Goal: Information Seeking & Learning: Learn about a topic

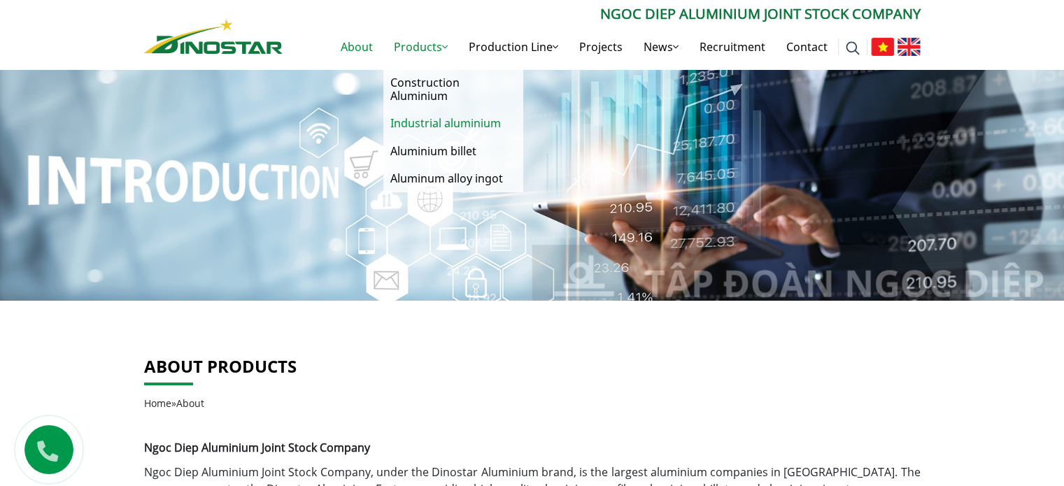
click at [424, 119] on link "Industrial aluminium" at bounding box center [453, 123] width 140 height 27
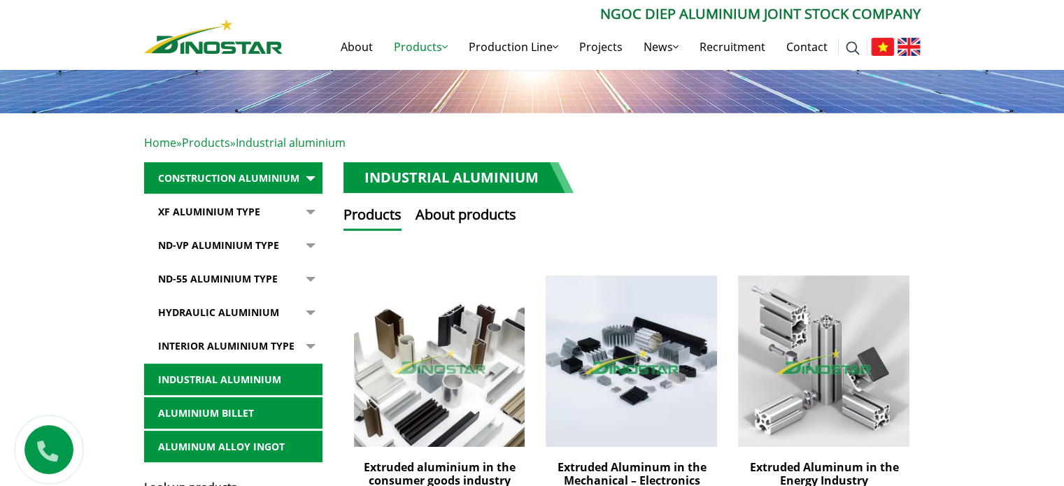
scroll to position [140, 0]
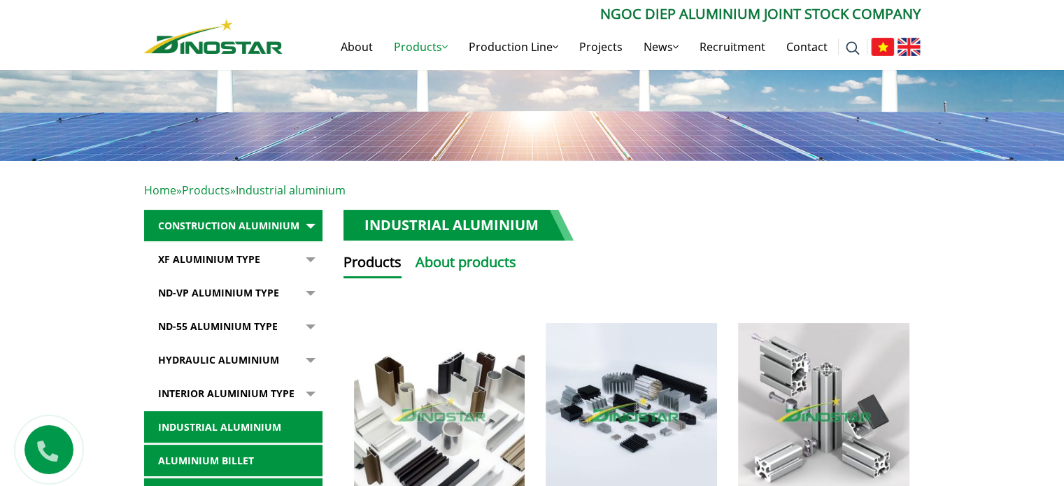
click at [481, 263] on button "About products" at bounding box center [465, 265] width 101 height 27
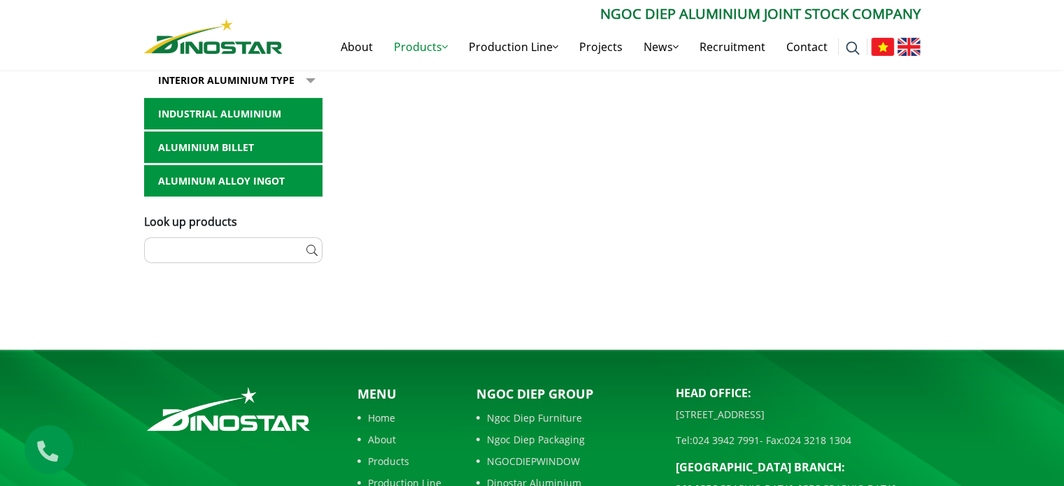
scroll to position [210, 0]
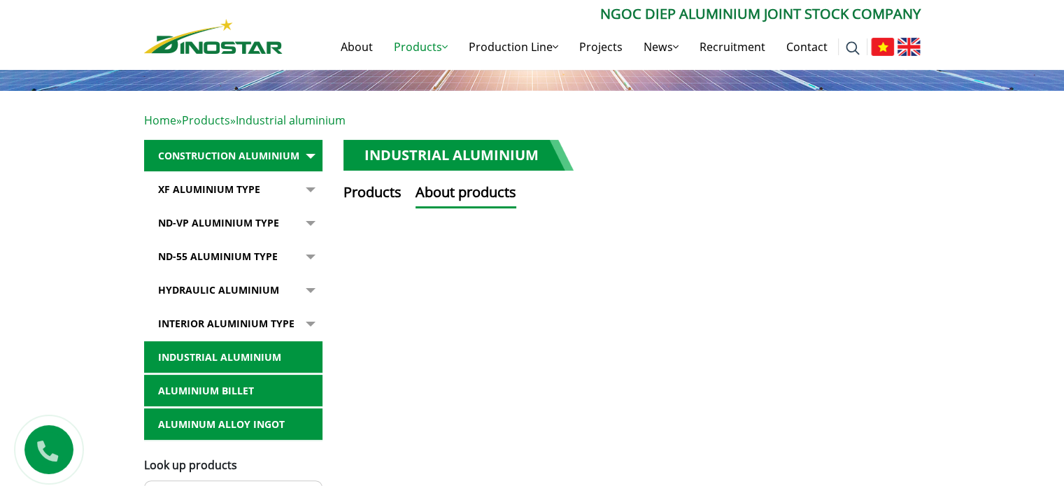
click at [241, 189] on link "XF Aluminium type" at bounding box center [233, 189] width 178 height 32
click at [306, 192] on button "button" at bounding box center [308, 189] width 28 height 32
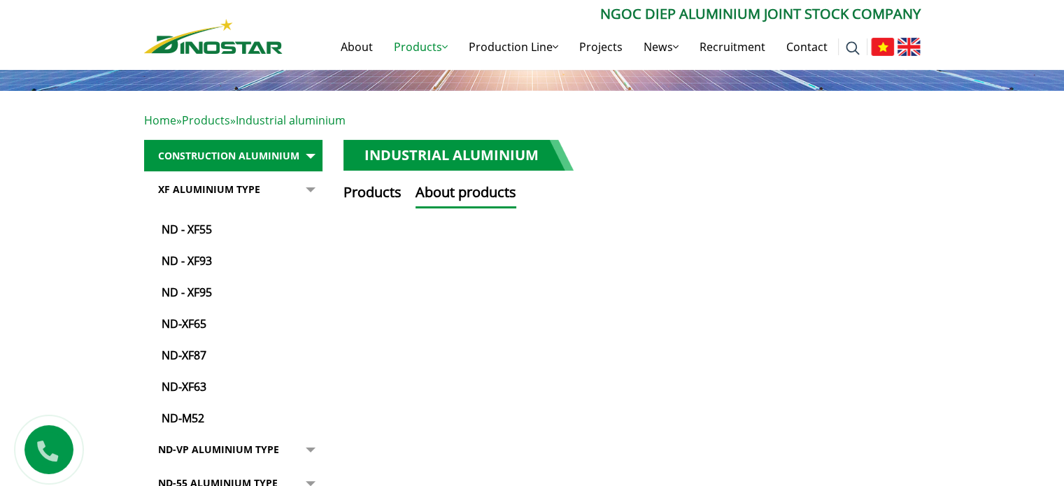
click at [314, 190] on button "button" at bounding box center [308, 299] width 28 height 253
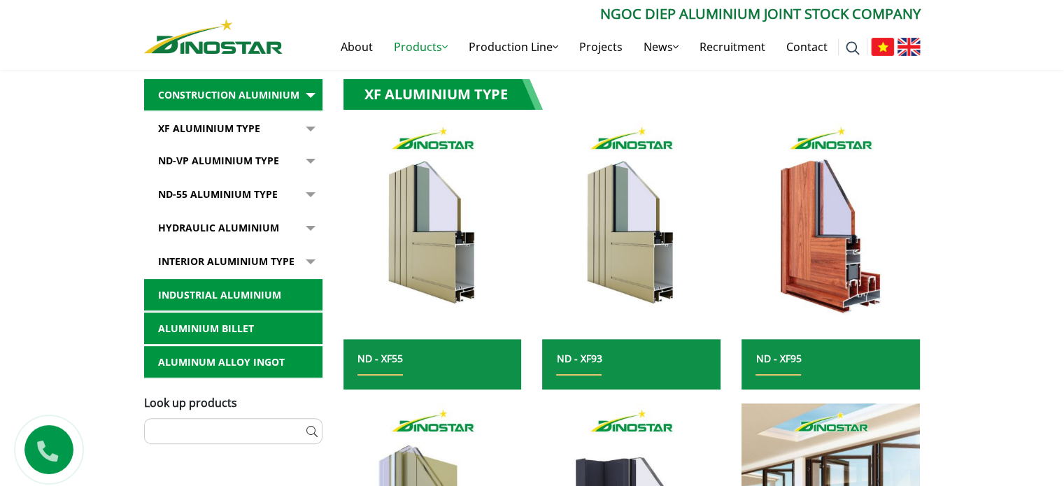
scroll to position [350, 0]
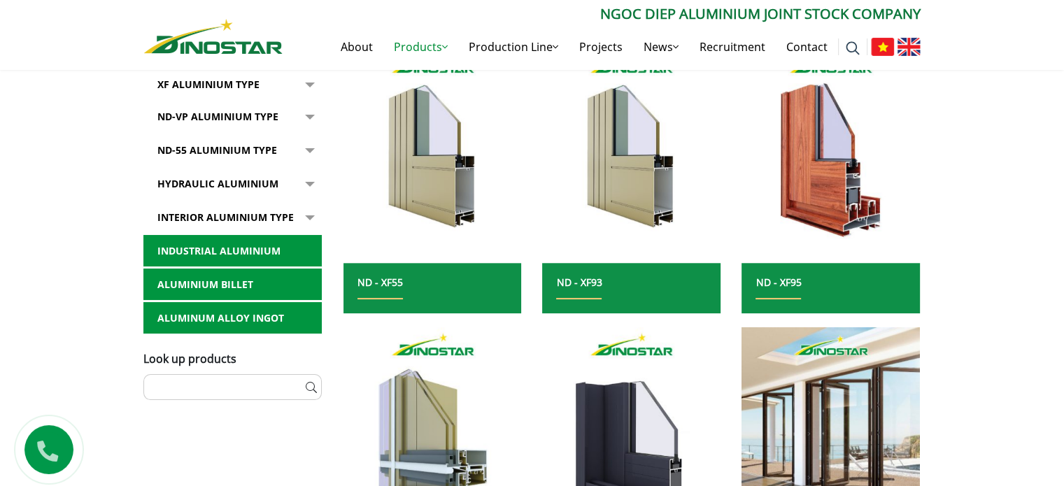
click at [311, 101] on button "button" at bounding box center [308, 85] width 28 height 32
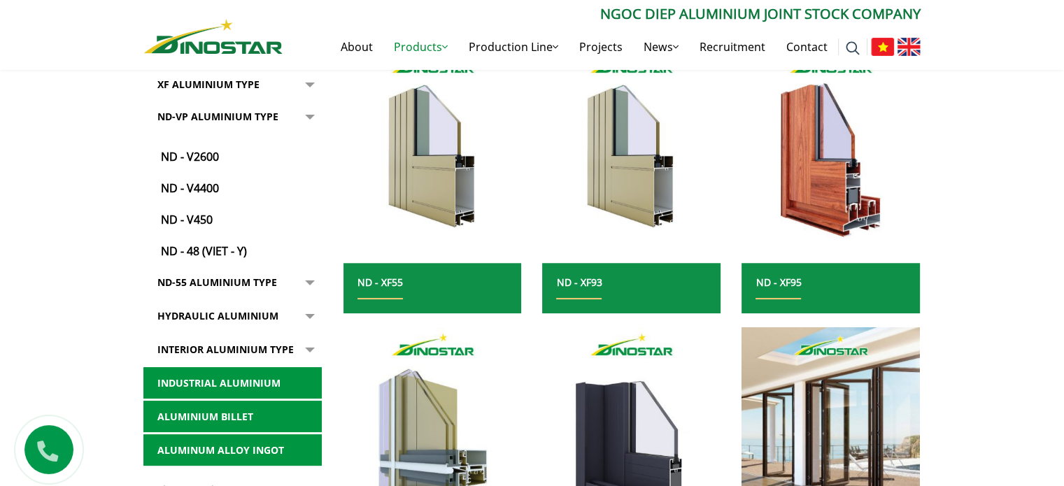
click at [311, 101] on button "button" at bounding box center [308, 85] width 28 height 32
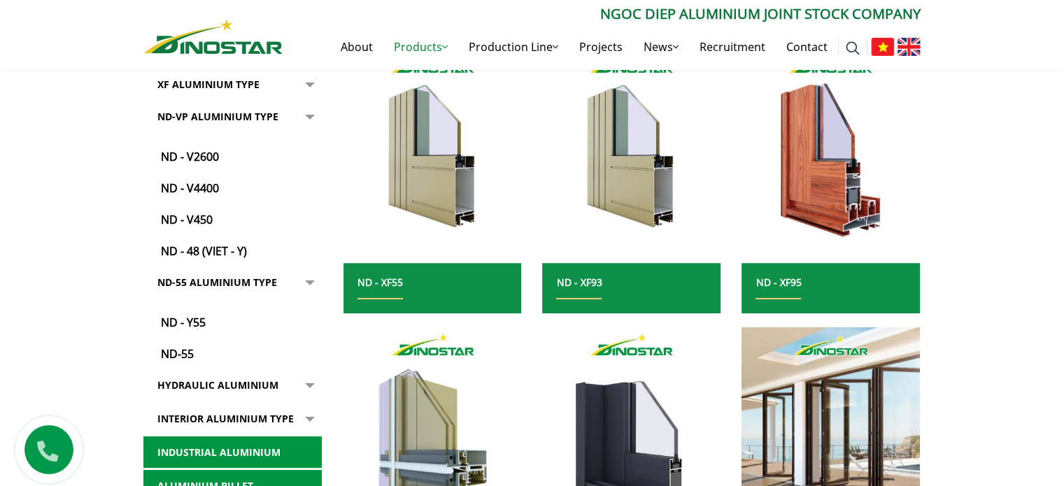
click at [311, 101] on button "button" at bounding box center [308, 85] width 28 height 32
click at [310, 101] on button "button" at bounding box center [308, 85] width 28 height 32
click at [249, 385] on link "Hydraulic Aluminium" at bounding box center [232, 385] width 178 height 32
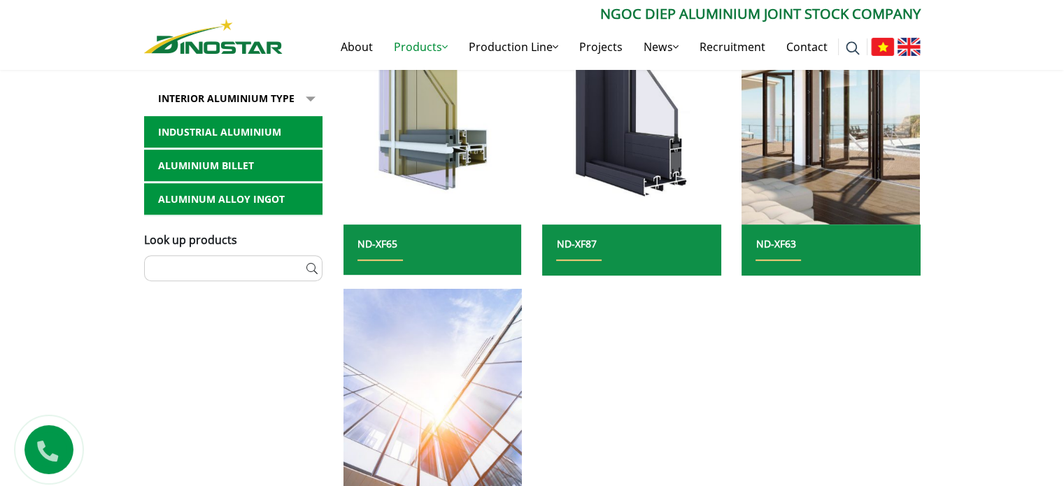
scroll to position [699, 0]
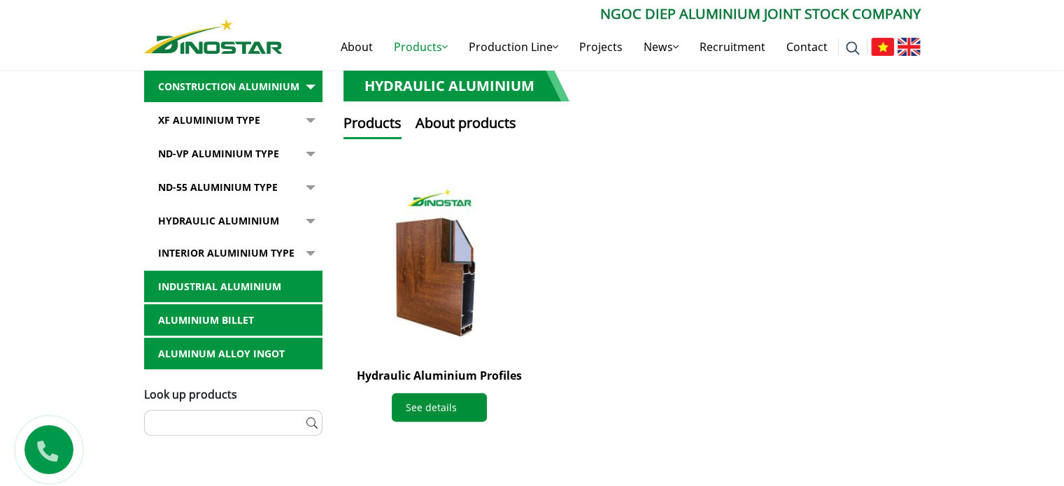
scroll to position [280, 0]
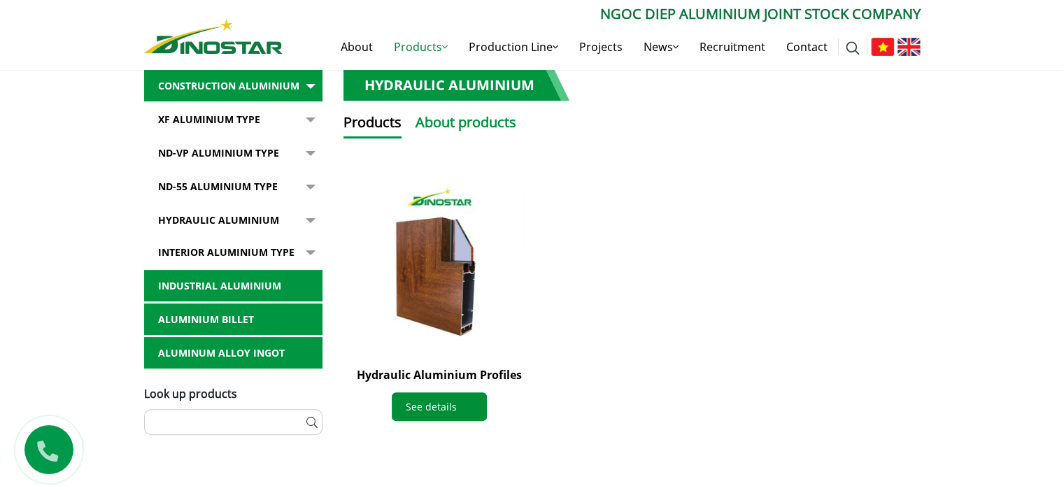
click at [462, 129] on button "About products" at bounding box center [465, 125] width 101 height 27
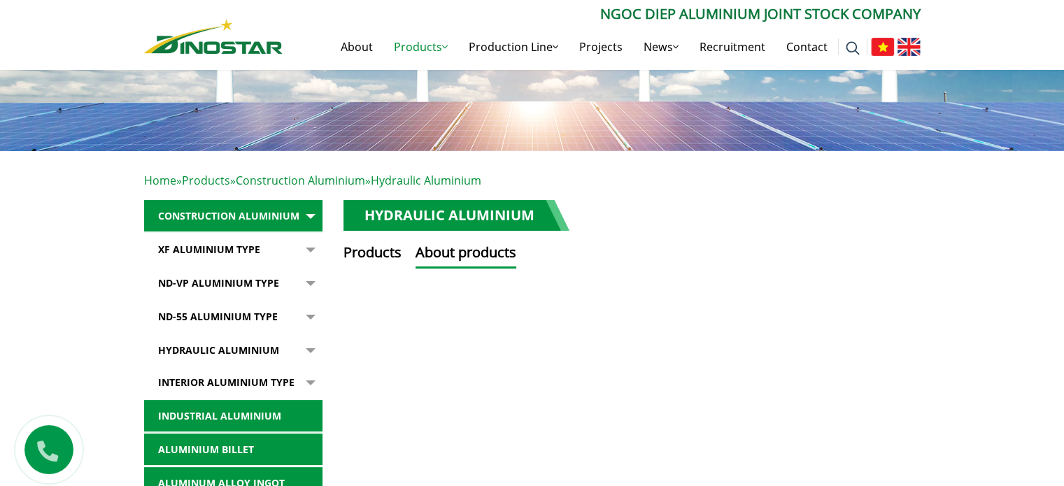
scroll to position [140, 0]
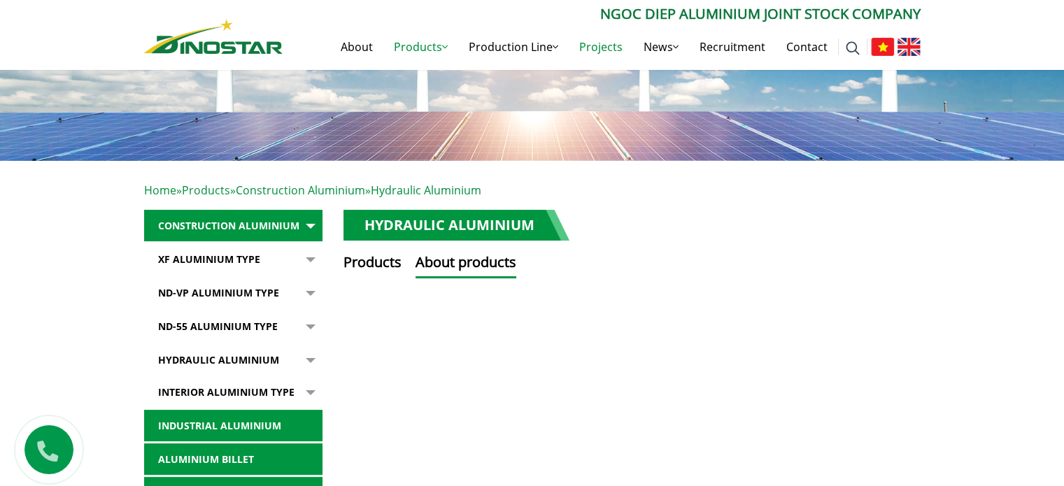
click at [589, 47] on link "Projects" at bounding box center [601, 46] width 64 height 45
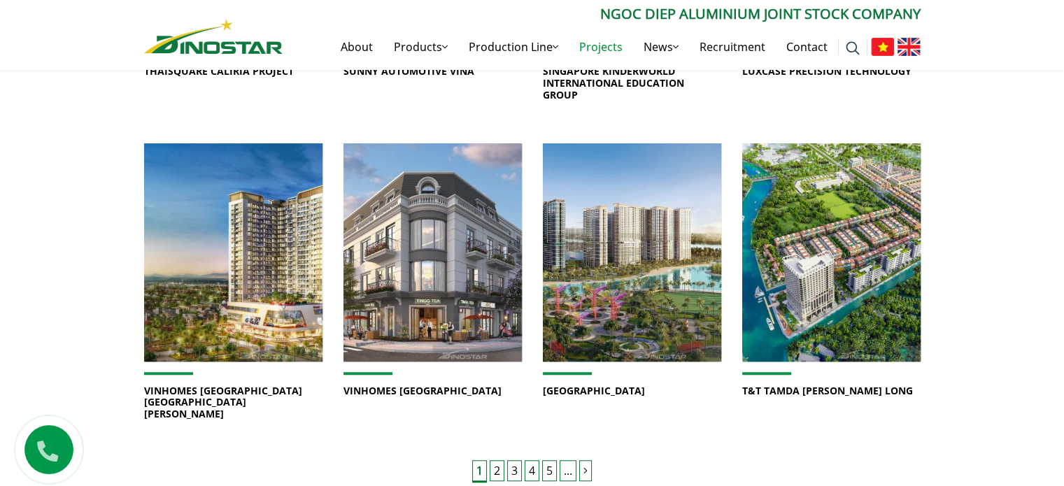
scroll to position [979, 0]
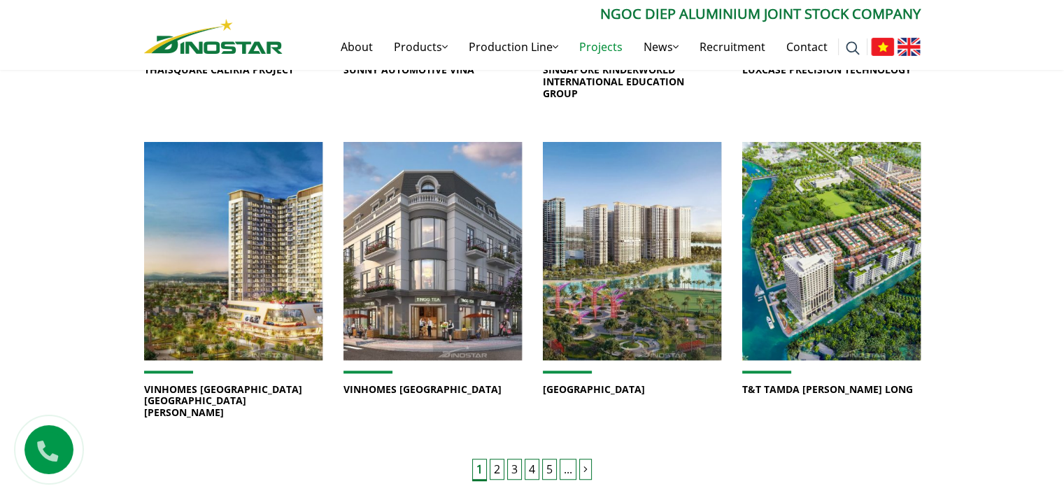
click at [499, 459] on link "2" at bounding box center [497, 469] width 15 height 21
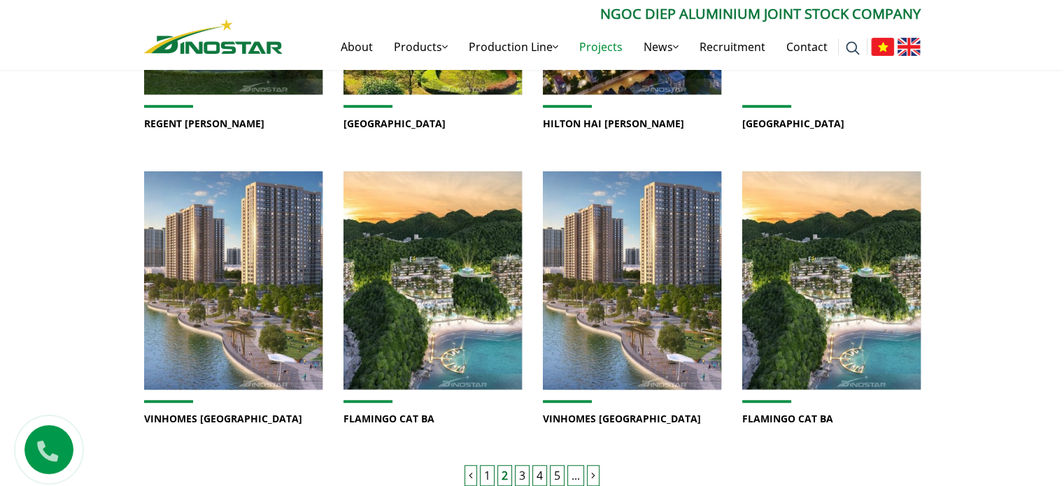
scroll to position [979, 0]
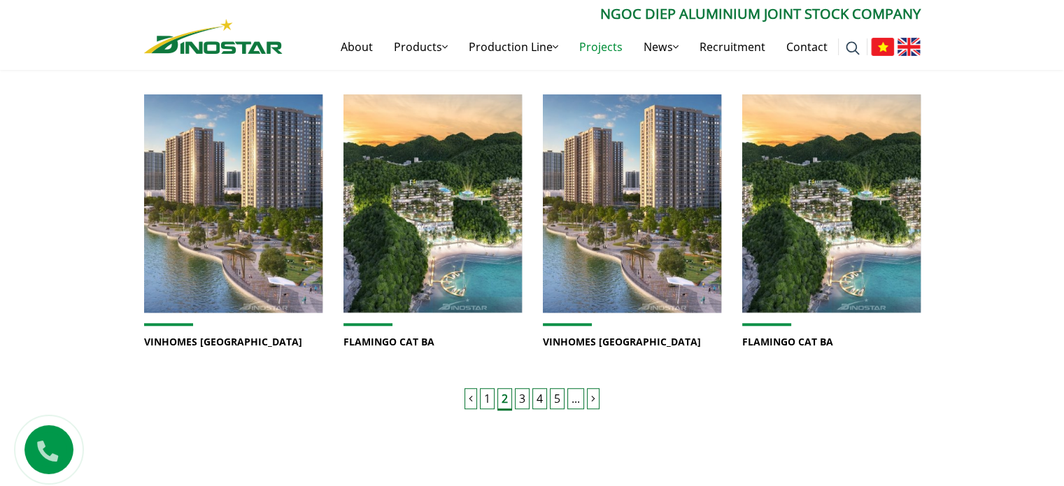
click at [518, 399] on link "3" at bounding box center [522, 398] width 15 height 21
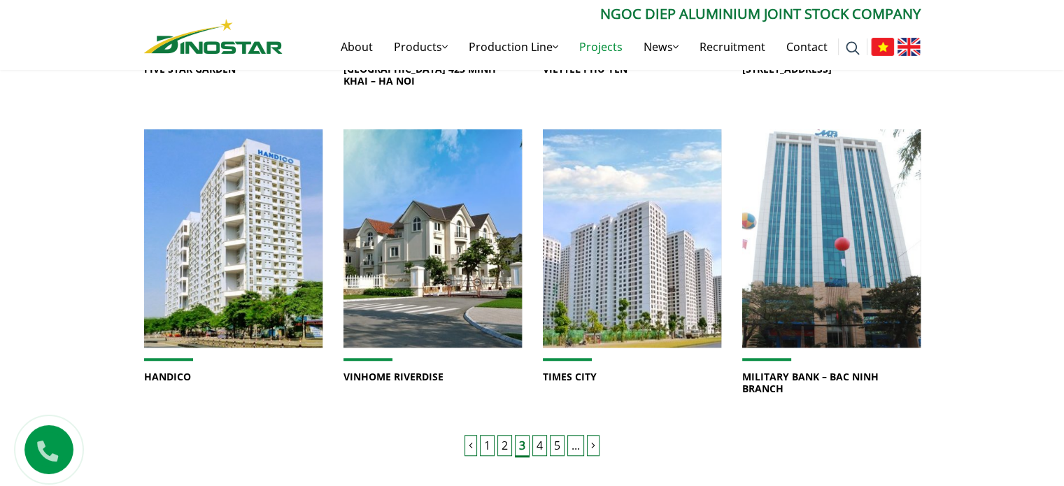
scroll to position [979, 0]
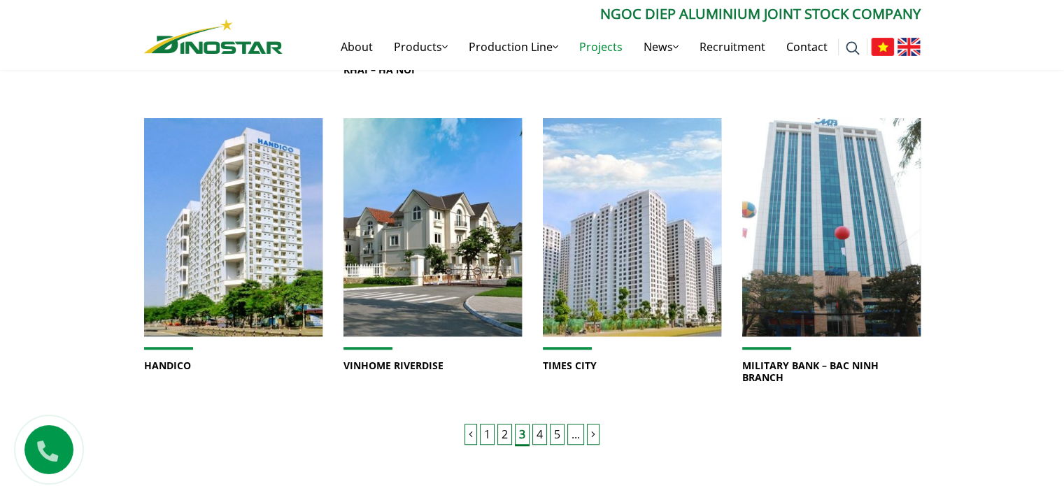
click at [541, 430] on link "4" at bounding box center [539, 434] width 15 height 21
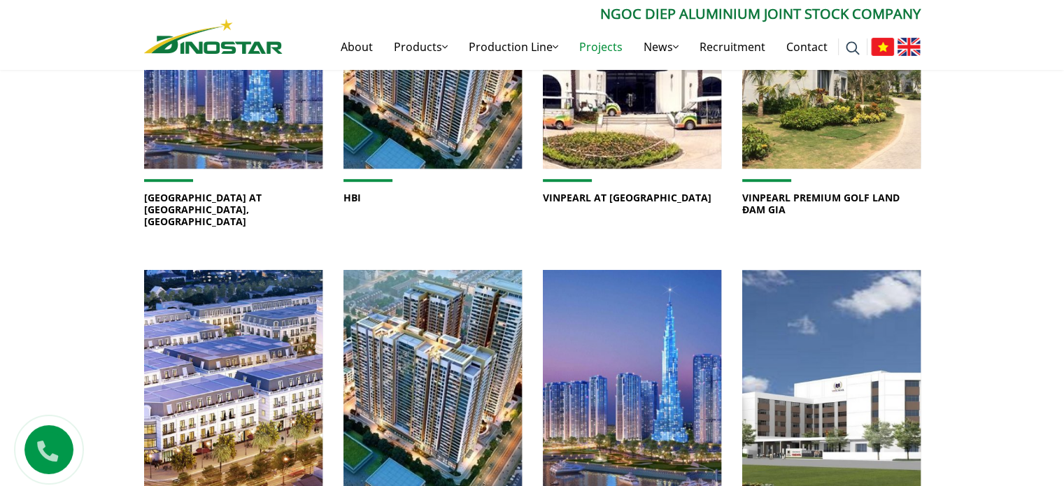
scroll to position [1119, 0]
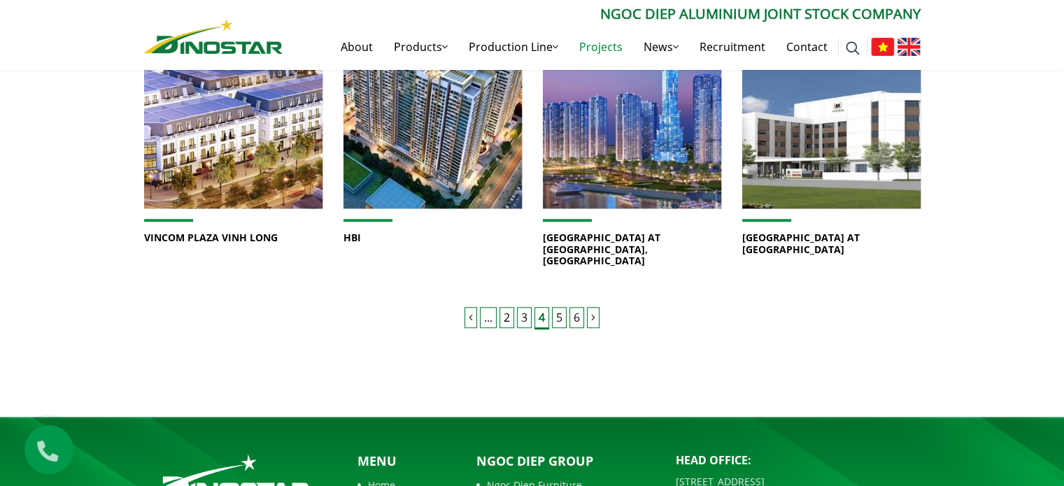
click at [553, 307] on link "5" at bounding box center [559, 317] width 15 height 21
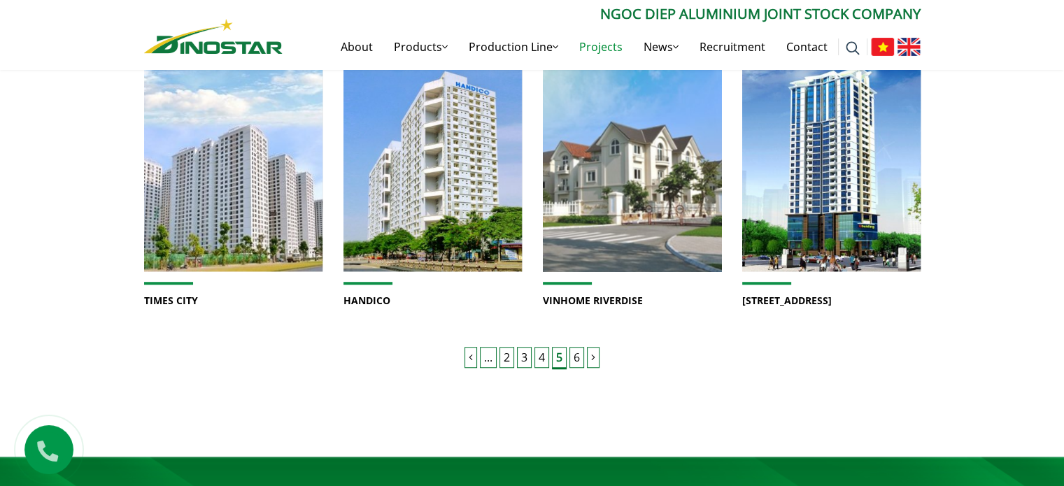
scroll to position [1119, 0]
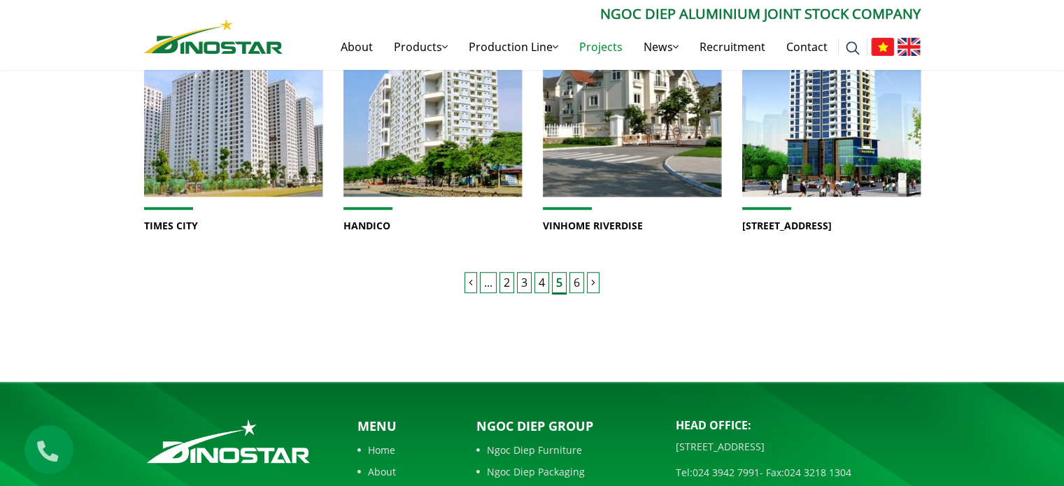
click at [581, 285] on link "6" at bounding box center [576, 282] width 15 height 21
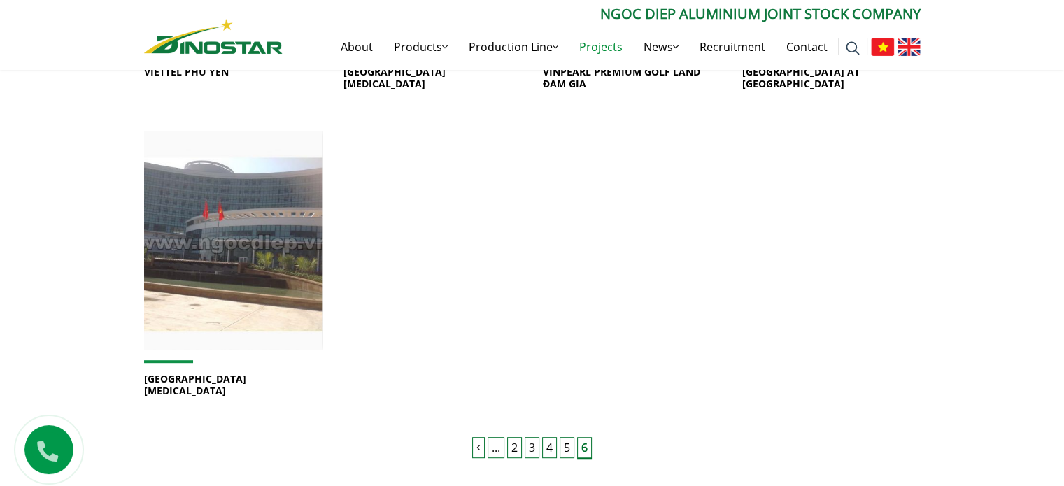
scroll to position [699, 0]
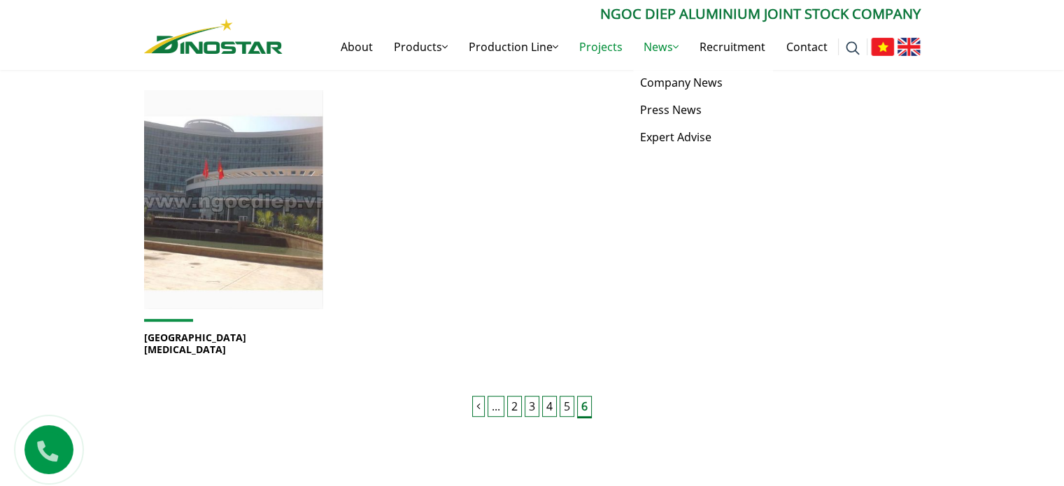
click at [657, 50] on link "News" at bounding box center [661, 46] width 56 height 45
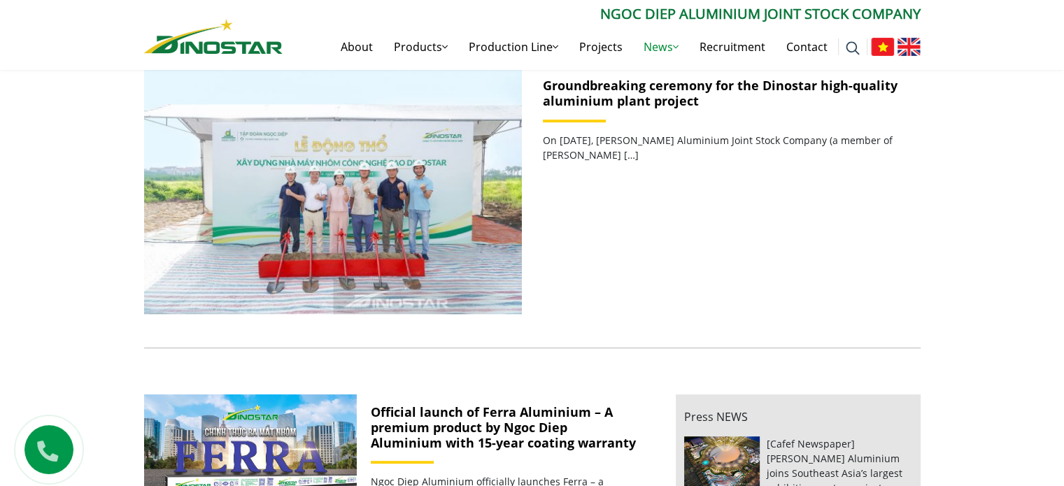
scroll to position [350, 0]
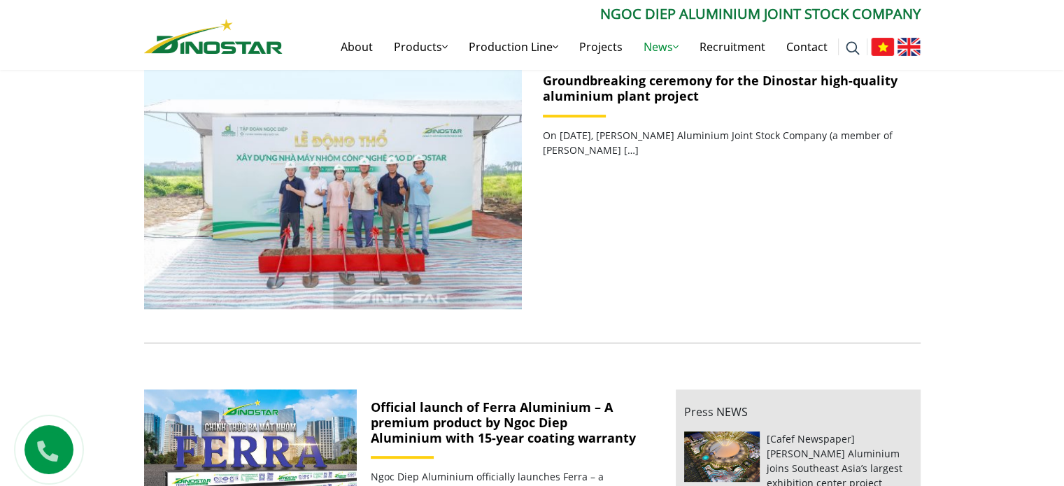
click at [504, 419] on link "Official launch of Ferra Aluminium – A premium product by Ngoc Diep Aluminium w…" at bounding box center [503, 422] width 265 height 47
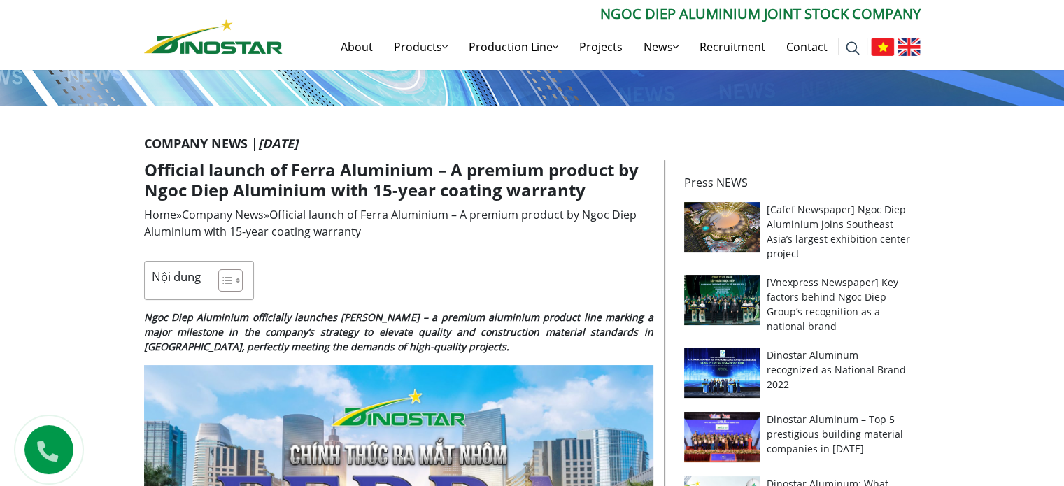
scroll to position [210, 0]
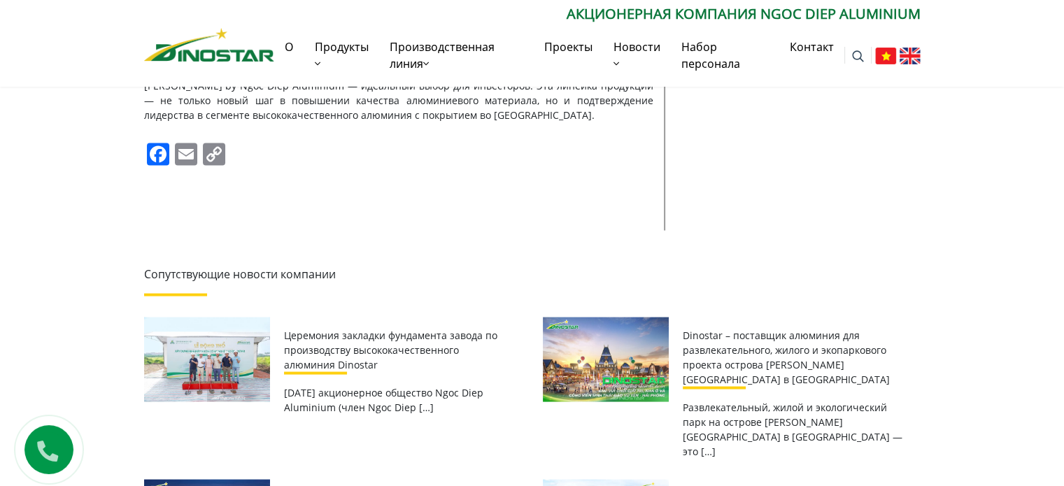
scroll to position [2657, 0]
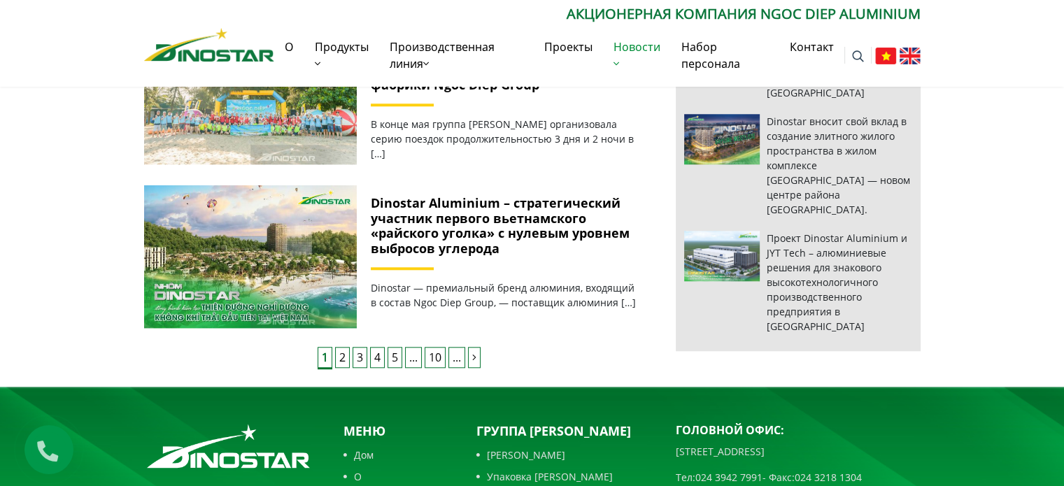
scroll to position [1539, 0]
